Goal: Task Accomplishment & Management: Use online tool/utility

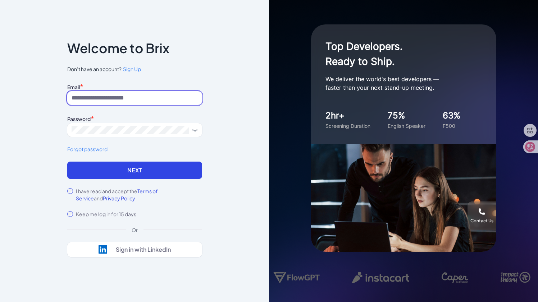
type input "**********"
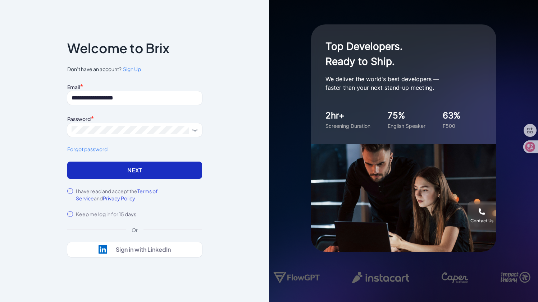
click at [126, 174] on button "Next" at bounding box center [134, 170] width 135 height 17
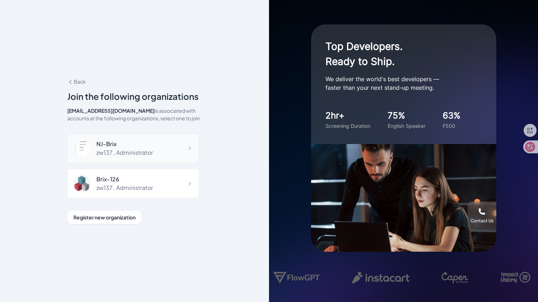
click at [142, 156] on div "zw137 , Administrator" at bounding box center [124, 152] width 56 height 9
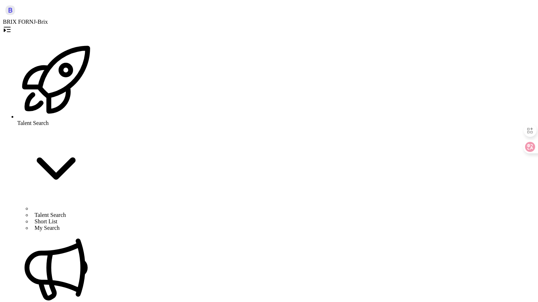
click at [49, 120] on span "Talent Search" at bounding box center [32, 123] width 31 height 6
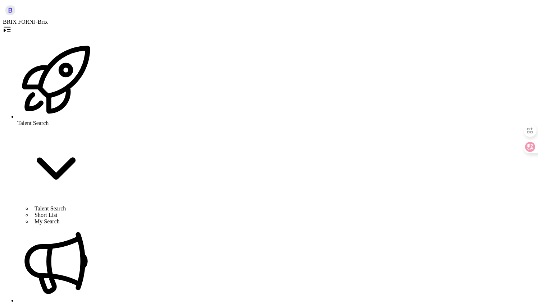
click at [42, 44] on div "Talent Search" at bounding box center [56, 123] width 78 height 165
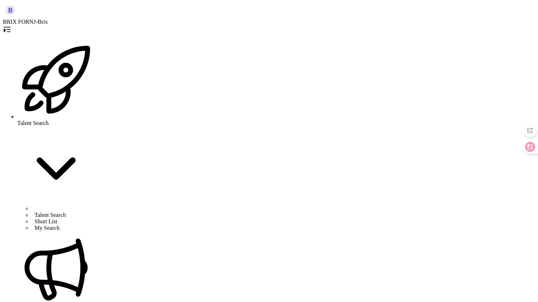
click at [36, 212] on span "Talent Search" at bounding box center [50, 215] width 31 height 6
click at [45, 120] on span "Talent Search" at bounding box center [32, 123] width 31 height 6
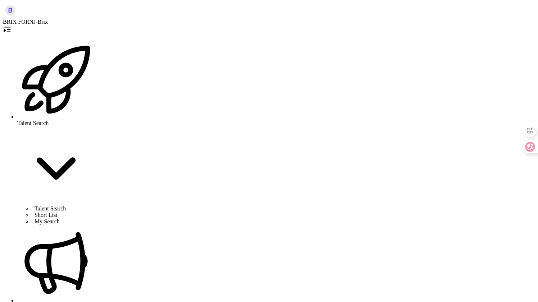
click at [45, 120] on span "Talent Search" at bounding box center [32, 123] width 31 height 6
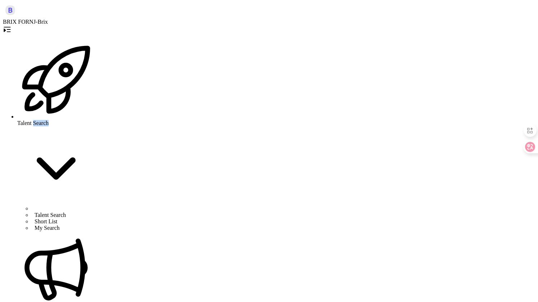
click at [36, 219] on span "Short List" at bounding box center [46, 222] width 23 height 6
click at [35, 225] on span "My Search" at bounding box center [47, 228] width 25 height 6
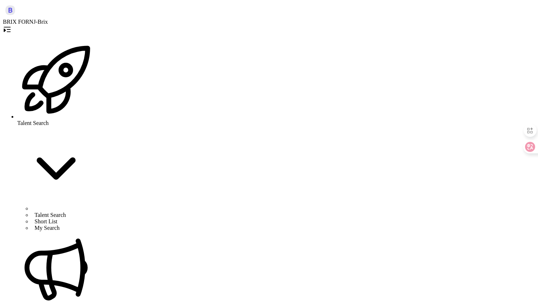
click at [37, 120] on span "Talent Search" at bounding box center [32, 123] width 31 height 6
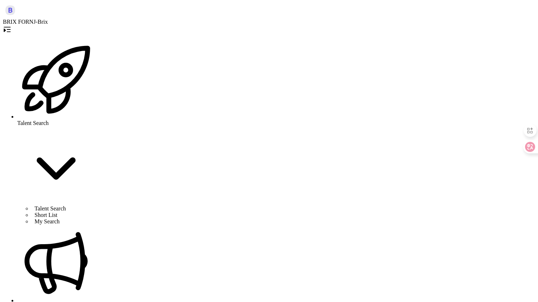
click at [10, 27] on icon at bounding box center [7, 29] width 7 height 5
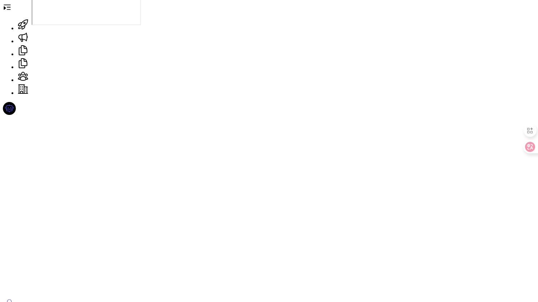
click at [12, 12] on icon at bounding box center [7, 7] width 9 height 9
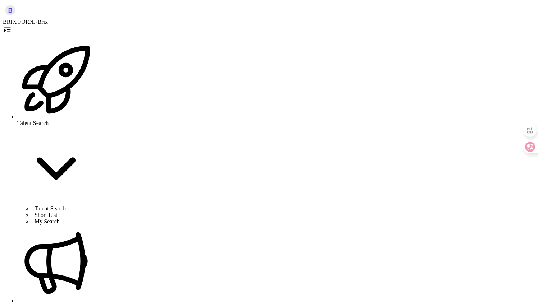
click at [49, 120] on span "Talent Search" at bounding box center [32, 123] width 31 height 6
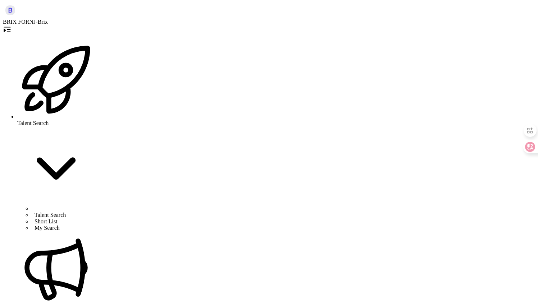
click at [44, 212] on span "Talent Search" at bounding box center [50, 215] width 31 height 6
type textarea "****"
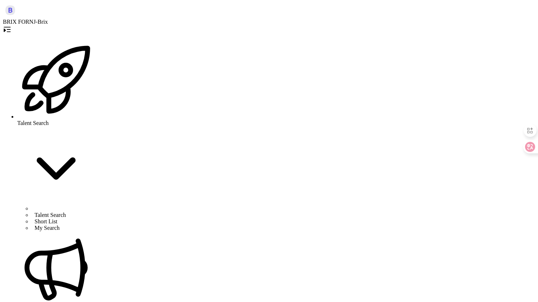
click at [35, 212] on span "Talent Search" at bounding box center [50, 215] width 31 height 6
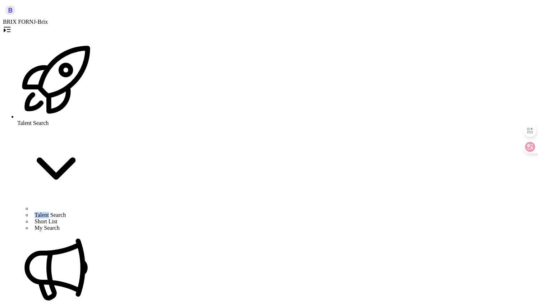
click at [46, 212] on span "Talent Search" at bounding box center [50, 215] width 31 height 6
